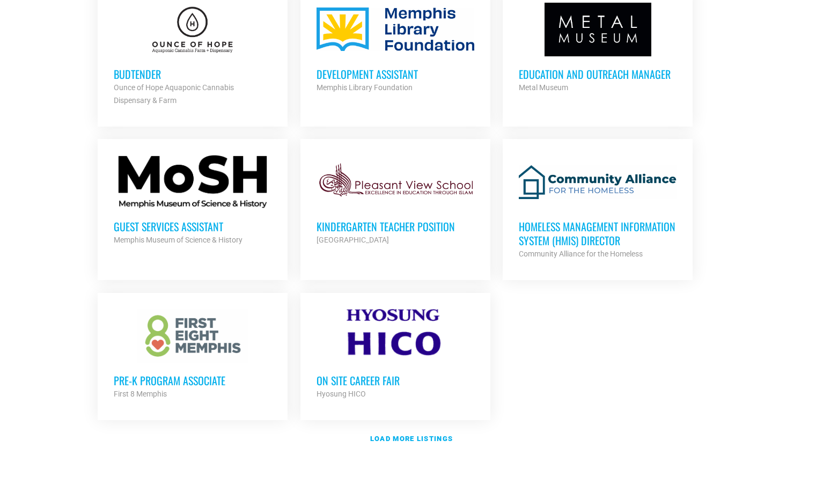
scroll to position [1108, 0]
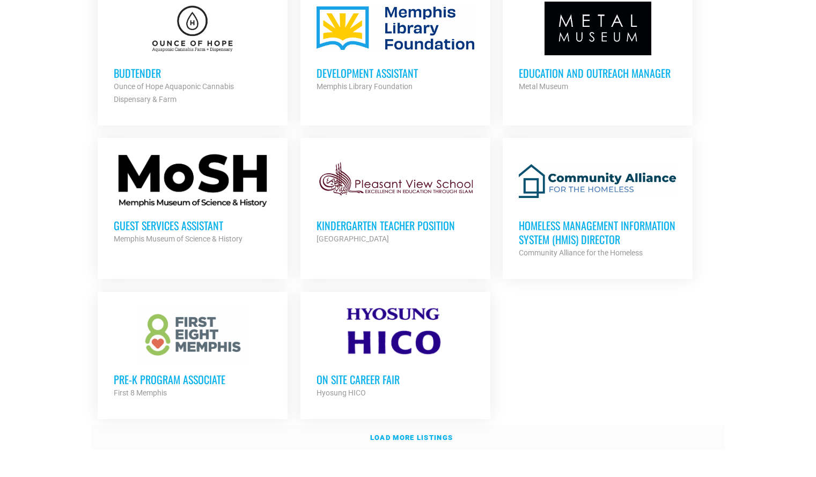
click at [433, 428] on link "Load more listings" at bounding box center [408, 437] width 633 height 25
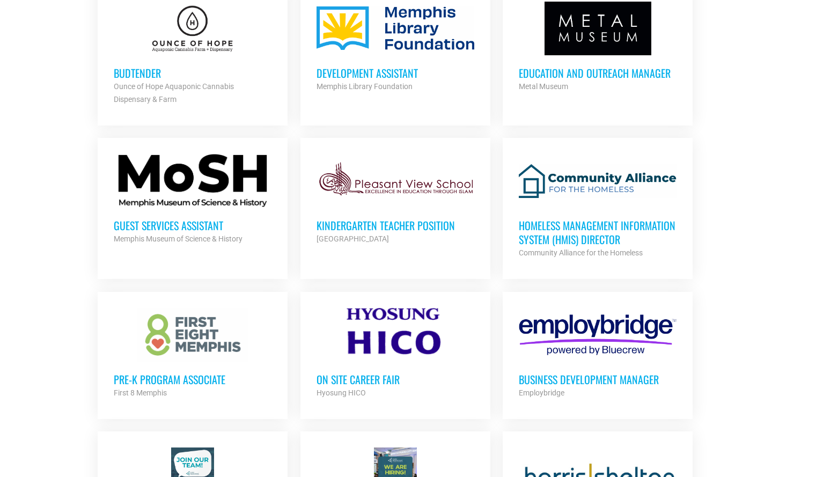
click at [141, 238] on strong "Memphis Museum of Science & History" at bounding box center [178, 238] width 129 height 9
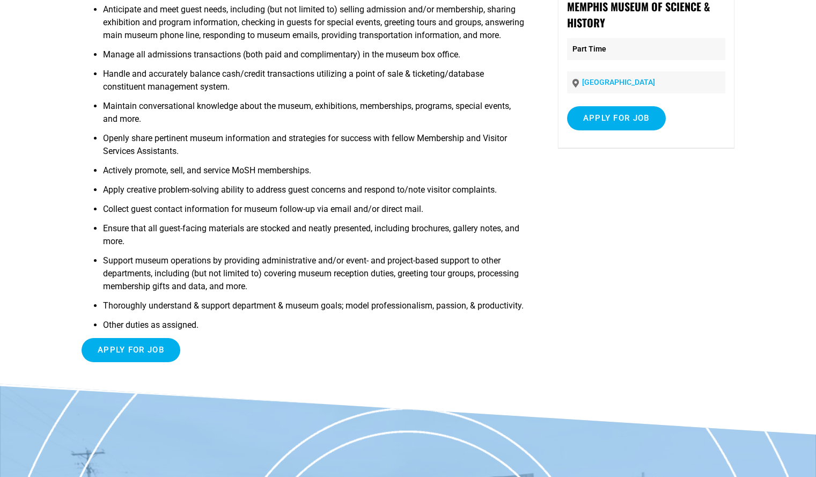
scroll to position [134, 0]
click at [150, 362] on input "Apply for job" at bounding box center [131, 349] width 99 height 24
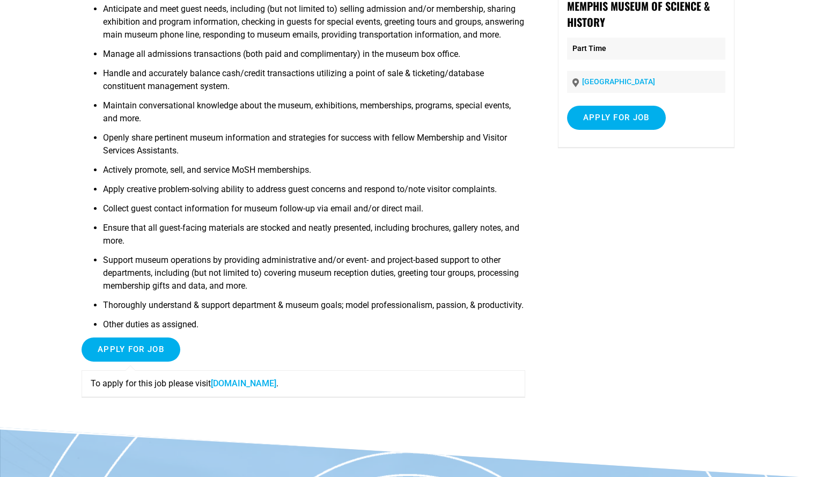
click at [236, 388] on link "moshmemphis.com" at bounding box center [243, 383] width 65 height 10
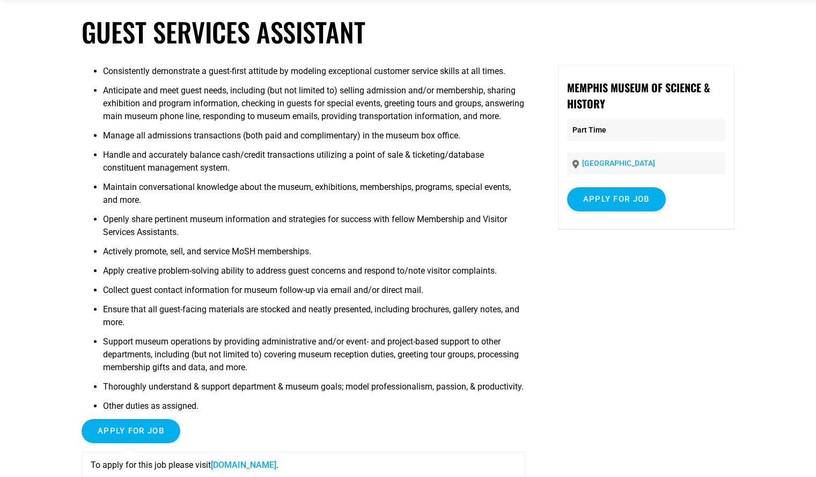
scroll to position [52, 0]
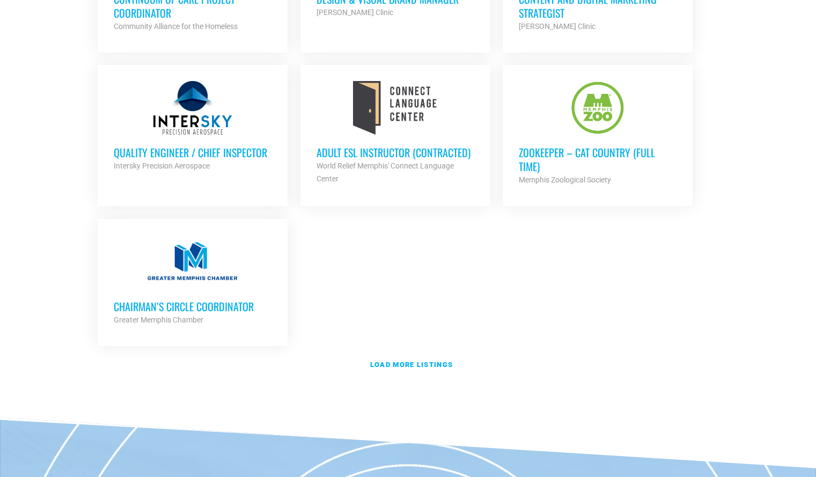
scroll to position [2283, 0]
click at [430, 365] on link "Load more listings" at bounding box center [408, 364] width 633 height 25
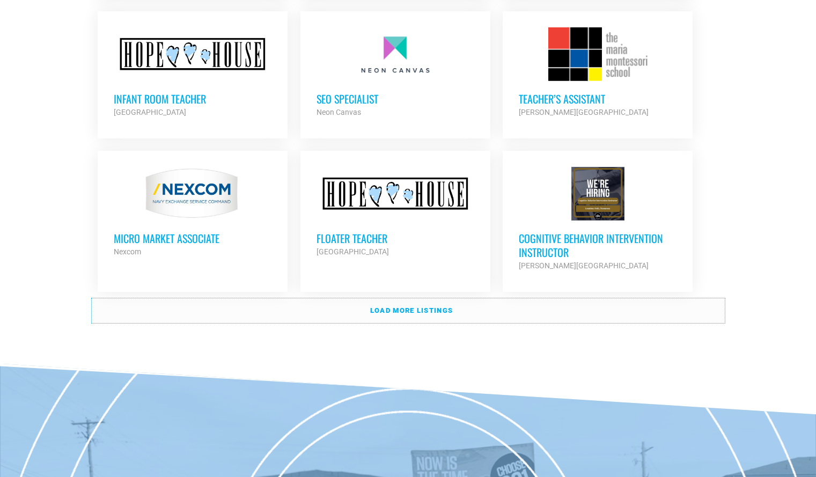
scroll to position [3301, 0]
click at [440, 306] on strong "Load more listings" at bounding box center [411, 310] width 83 height 8
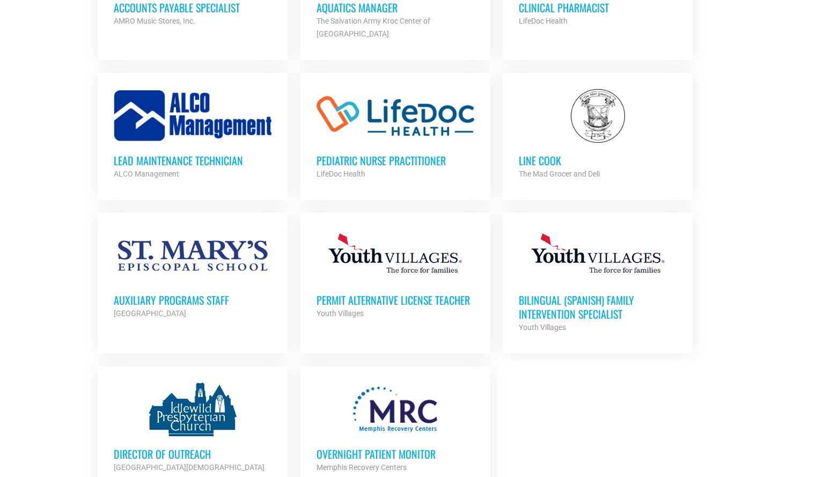
scroll to position [3991, 0]
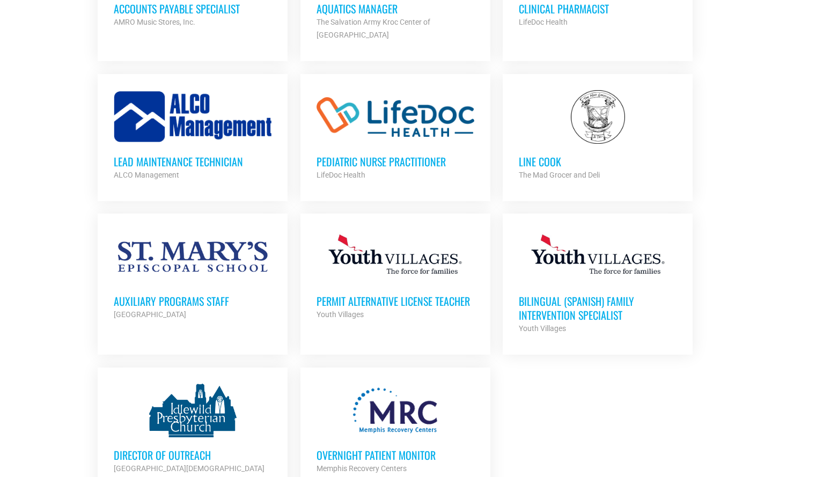
click at [404, 462] on div "Memphis Recovery Centers" at bounding box center [396, 468] width 158 height 13
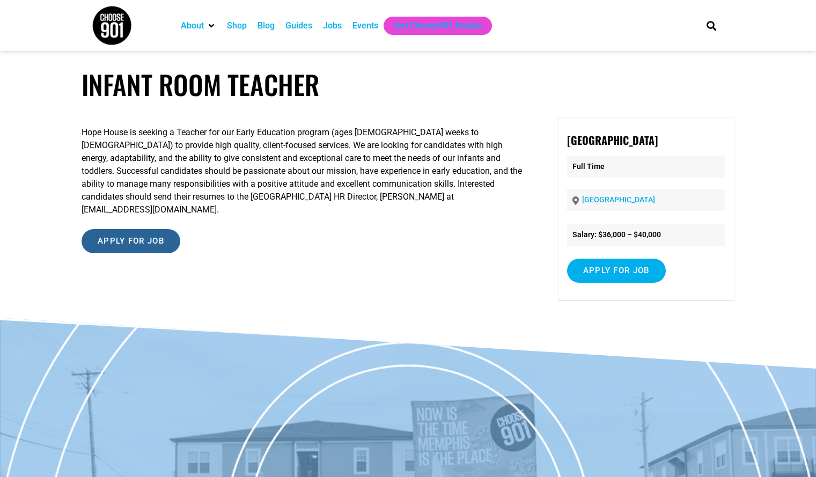
click at [160, 229] on input "Apply for job" at bounding box center [131, 241] width 99 height 24
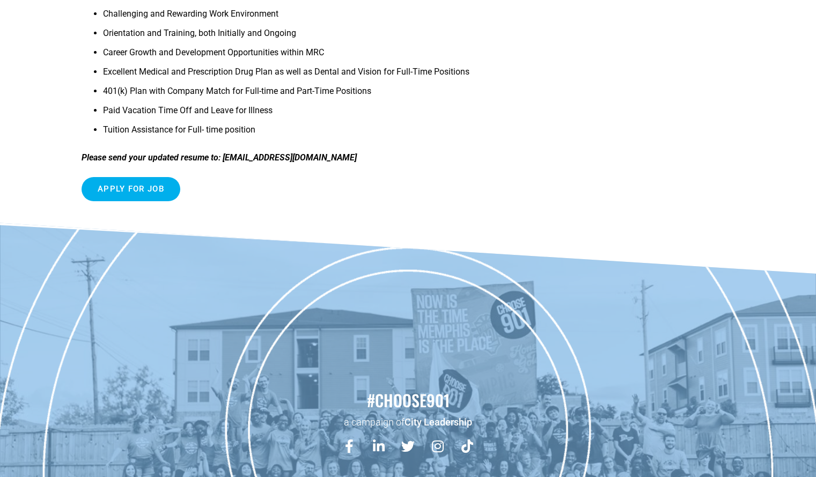
scroll to position [609, 0]
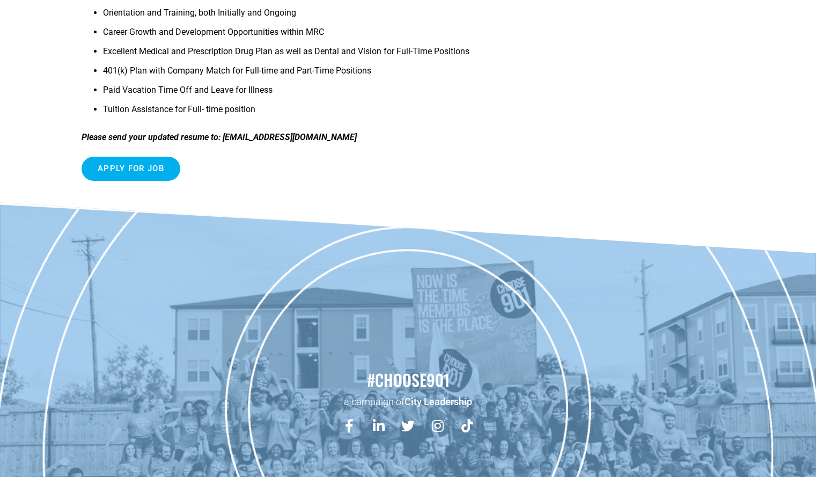
click at [305, 138] on strong "Please send your updated resume to: [EMAIL_ADDRESS][DOMAIN_NAME]" at bounding box center [219, 137] width 275 height 10
click at [305, 138] on strong "Please send your updated resume to: contact@memphisrecovery.com" at bounding box center [219, 137] width 275 height 10
click at [154, 172] on input "Apply for job" at bounding box center [131, 169] width 99 height 24
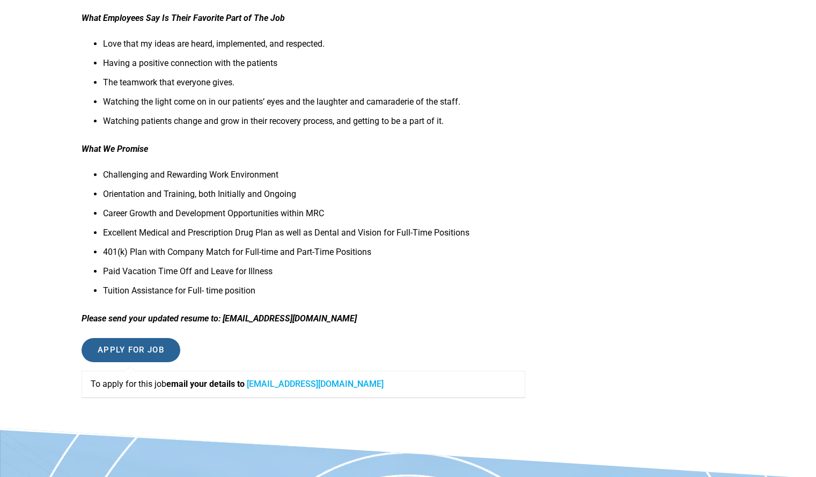
scroll to position [428, 0]
click at [326, 316] on strong "Please send your updated resume to: contact@memphisrecovery.com" at bounding box center [219, 318] width 275 height 10
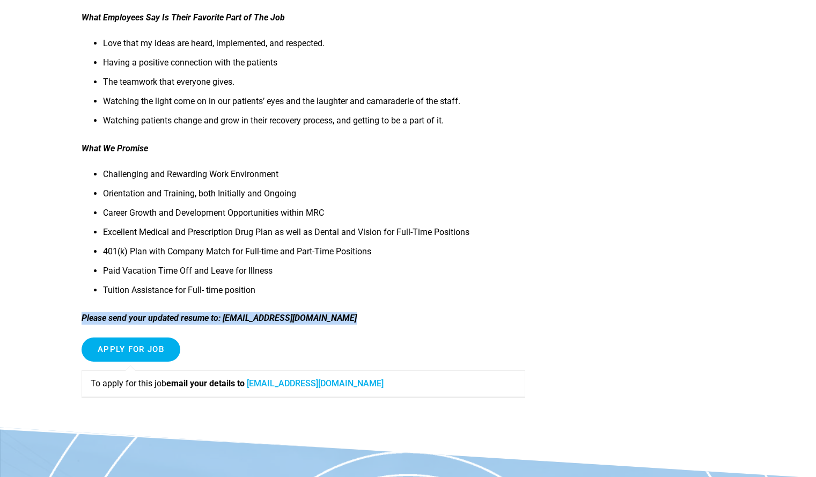
click at [326, 316] on strong "Please send your updated resume to: contact@memphisrecovery.com" at bounding box center [219, 318] width 275 height 10
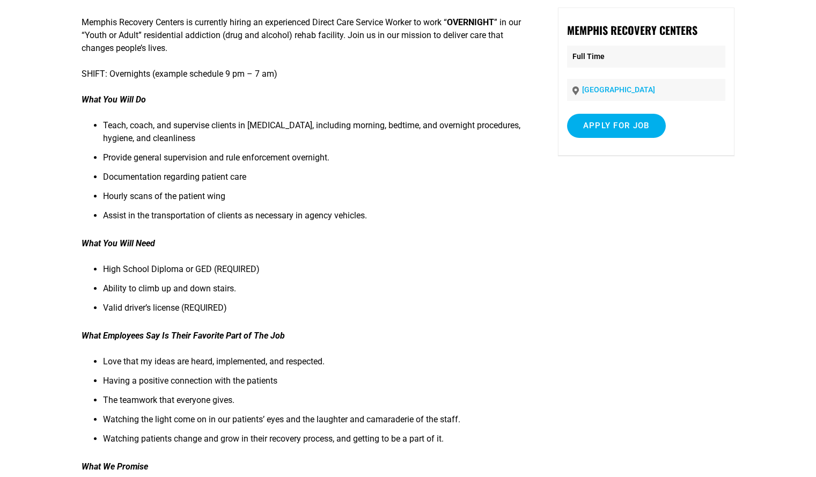
scroll to position [0, 0]
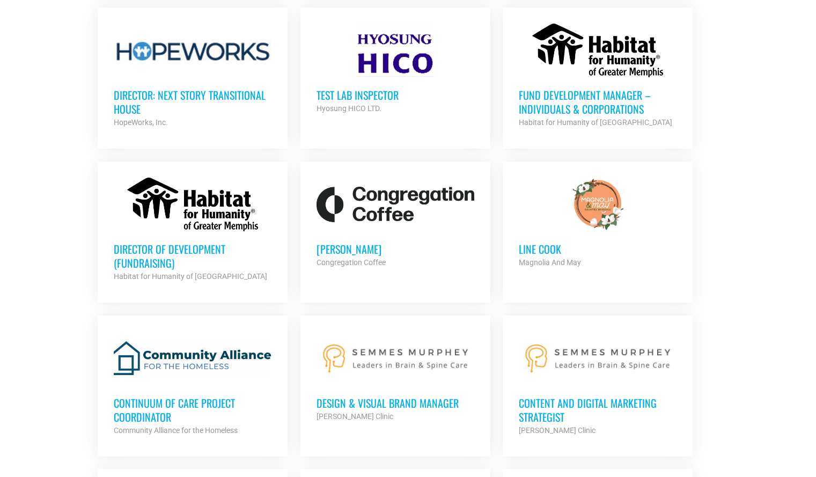
scroll to position [1878, 0]
click at [348, 248] on h3 "[PERSON_NAME]" at bounding box center [396, 250] width 158 height 14
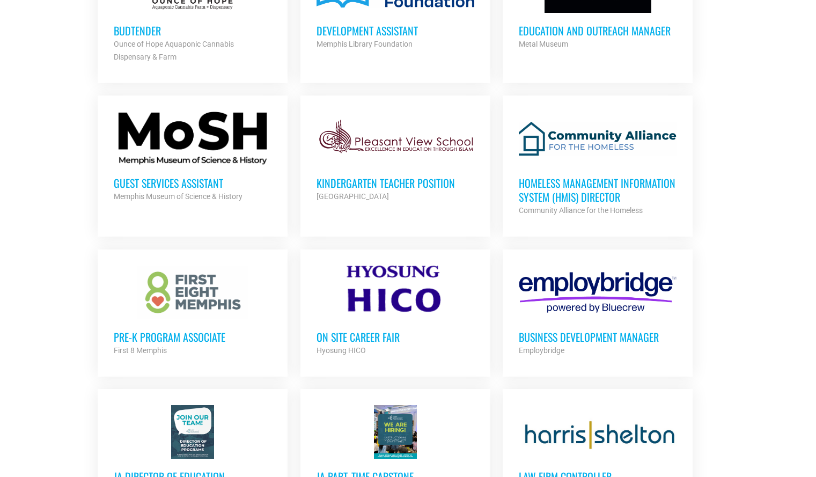
scroll to position [1150, 0]
click at [167, 347] on strong "First 8 Memphis" at bounding box center [140, 351] width 53 height 9
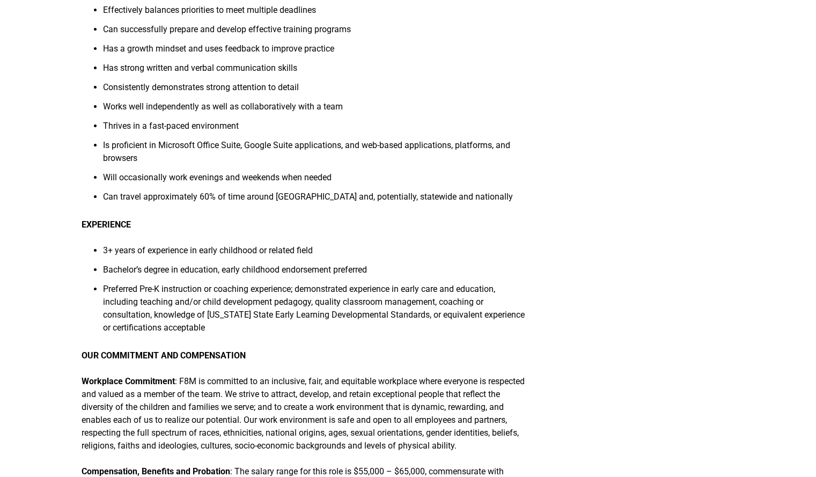
scroll to position [1056, 0]
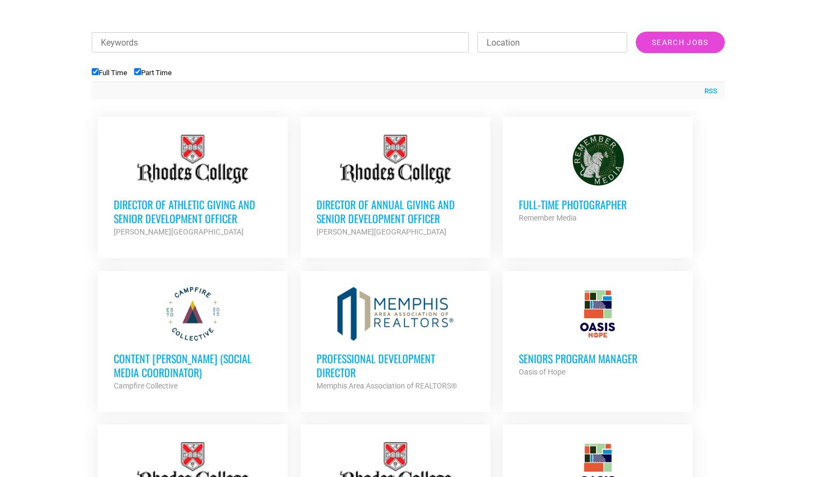
scroll to position [373, 0]
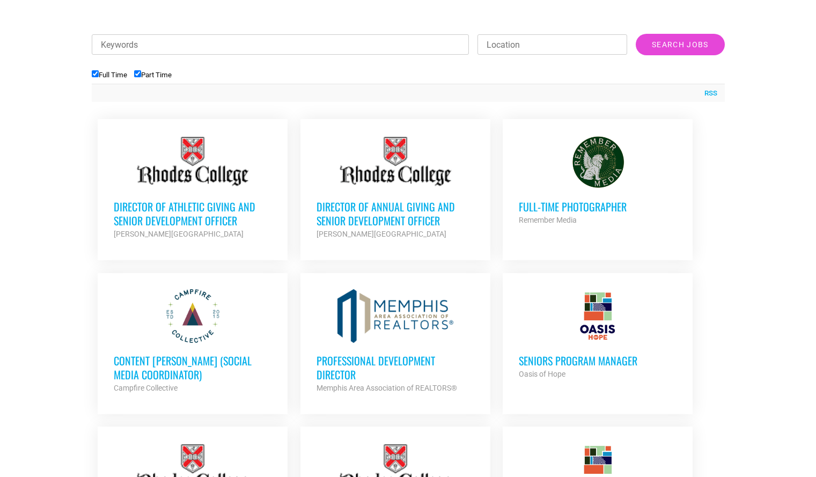
click at [217, 362] on h3 "Content Kindler (Social Media Coordinator)" at bounding box center [193, 368] width 158 height 28
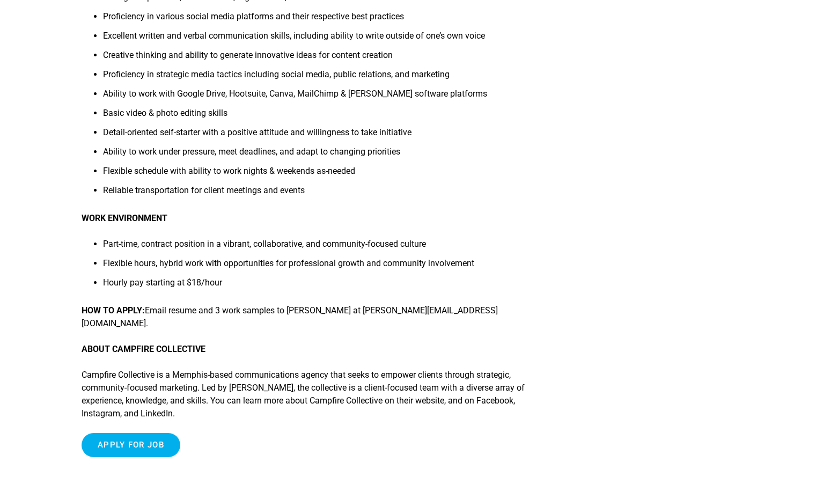
scroll to position [634, 0]
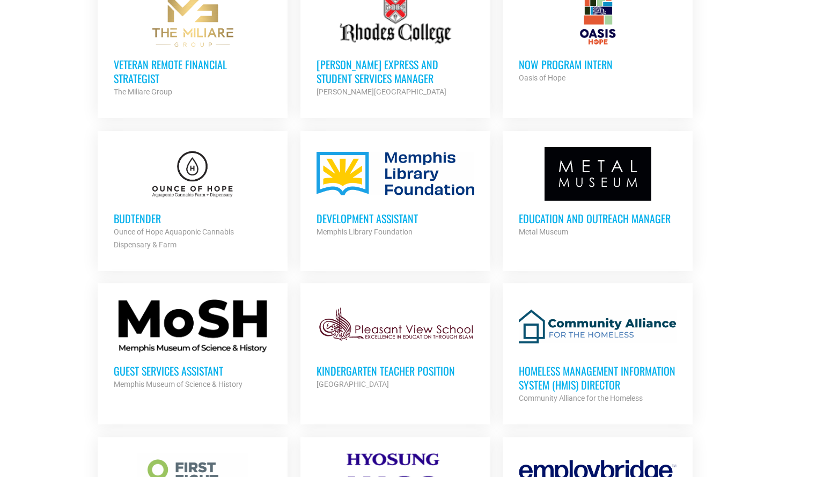
scroll to position [963, 0]
click at [158, 212] on h3 "Budtender" at bounding box center [193, 218] width 158 height 14
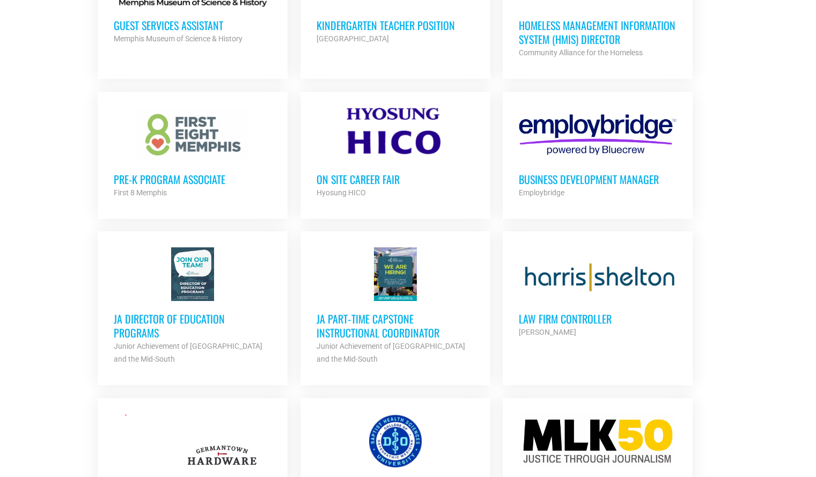
scroll to position [1309, 0]
click at [580, 317] on h3 "Law Firm Controller" at bounding box center [598, 318] width 158 height 14
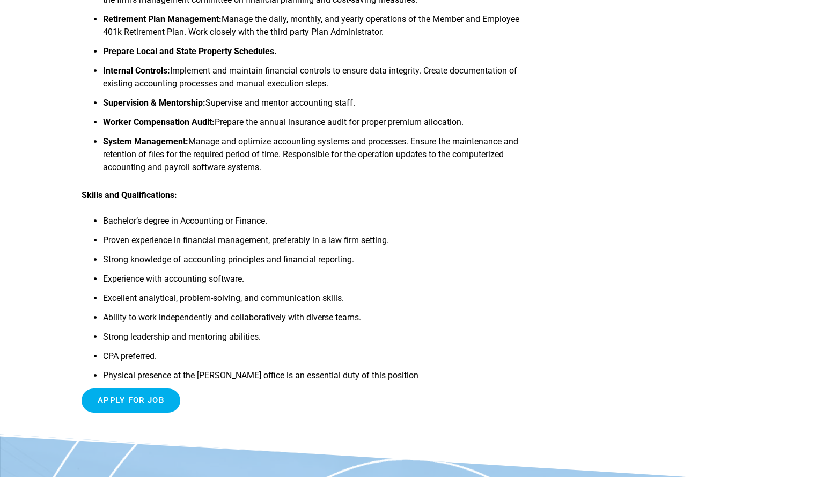
scroll to position [449, 0]
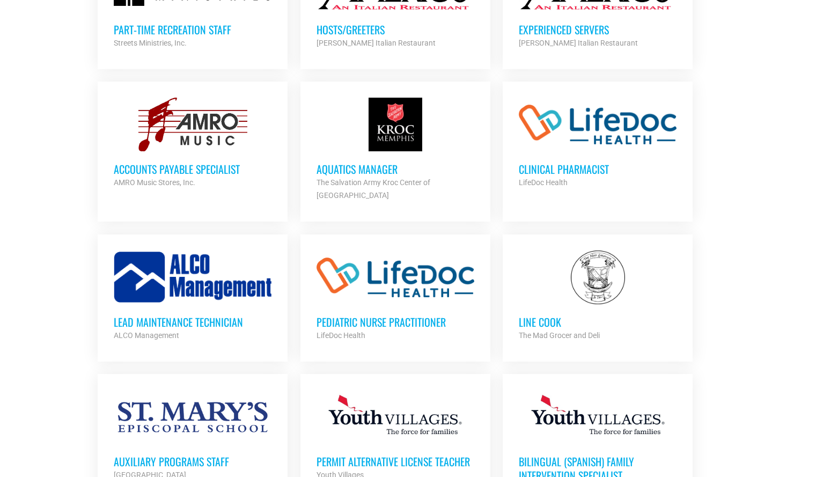
scroll to position [3871, 0]
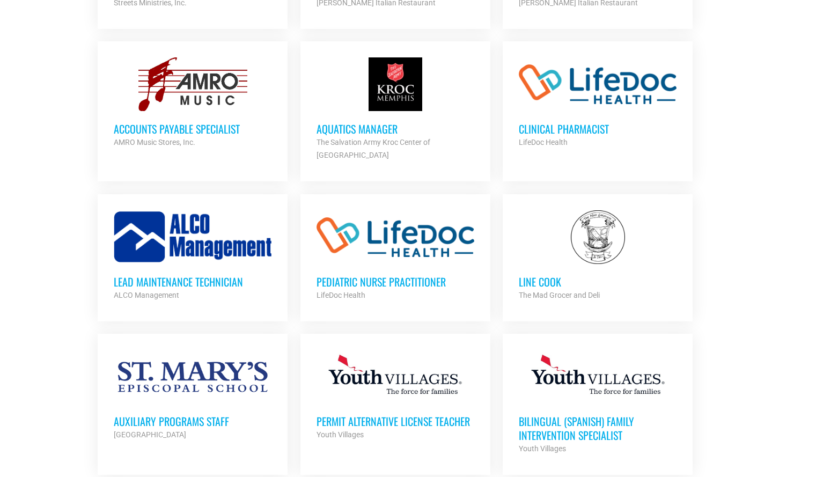
click at [180, 122] on h3 "Accounts Payable Specialist" at bounding box center [193, 129] width 158 height 14
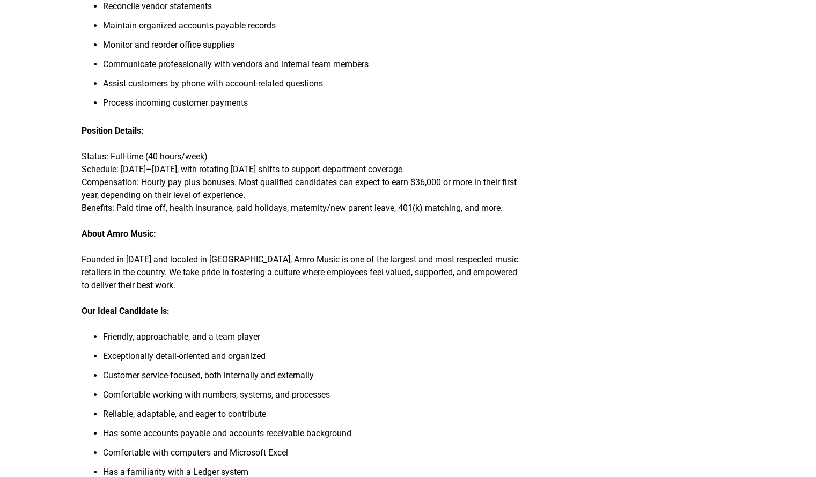
scroll to position [376, 0]
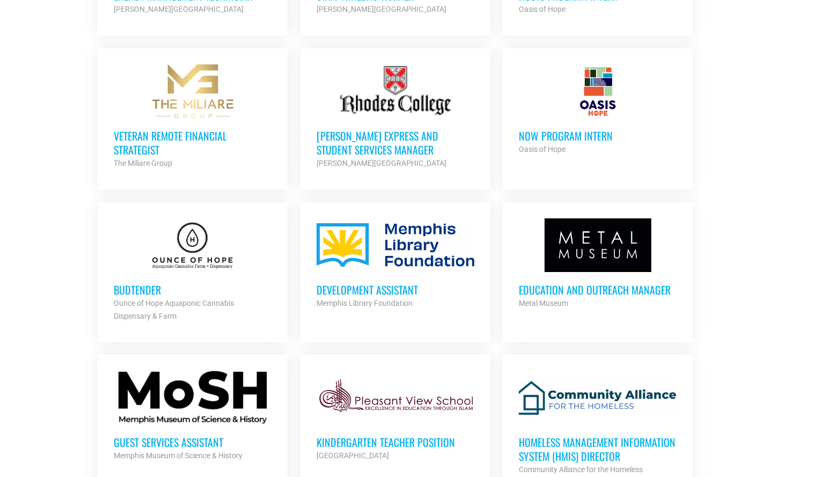
scroll to position [882, 0]
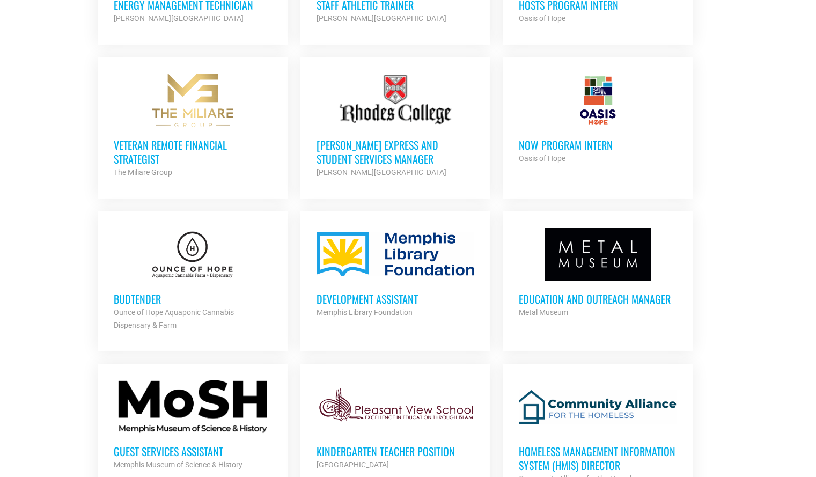
click at [155, 292] on h3 "Budtender" at bounding box center [193, 299] width 158 height 14
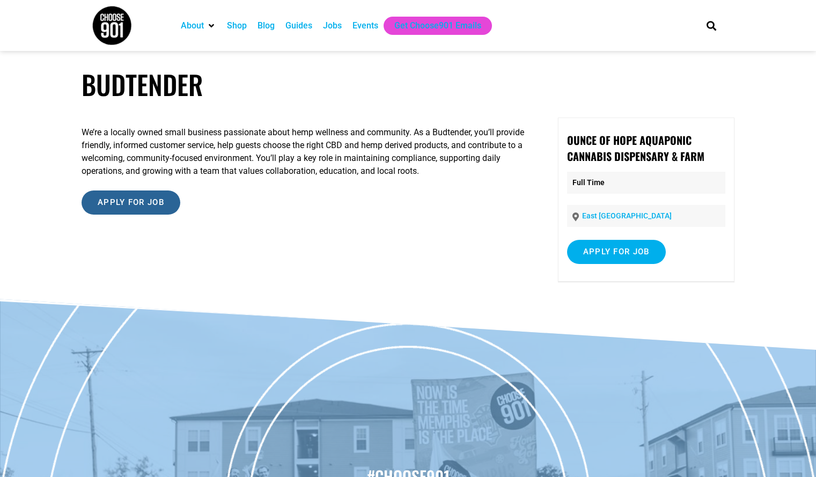
click at [166, 206] on input "Apply for job" at bounding box center [131, 202] width 99 height 24
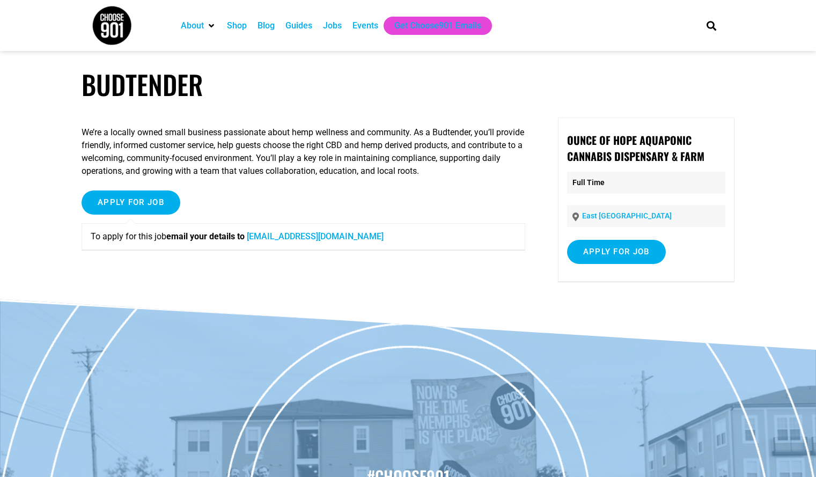
click at [286, 236] on link "[EMAIL_ADDRESS][DOMAIN_NAME]" at bounding box center [315, 236] width 137 height 10
